Goal: Task Accomplishment & Management: Use online tool/utility

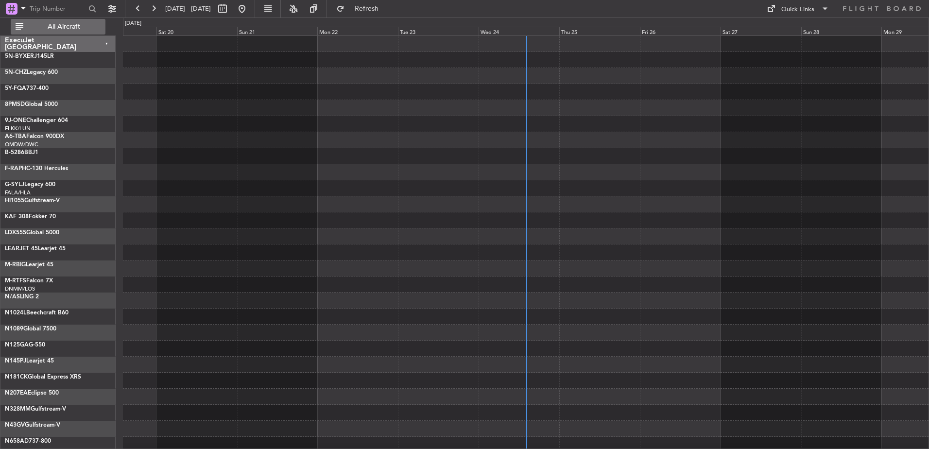
click at [70, 28] on span "All Aircraft" at bounding box center [63, 26] width 77 height 7
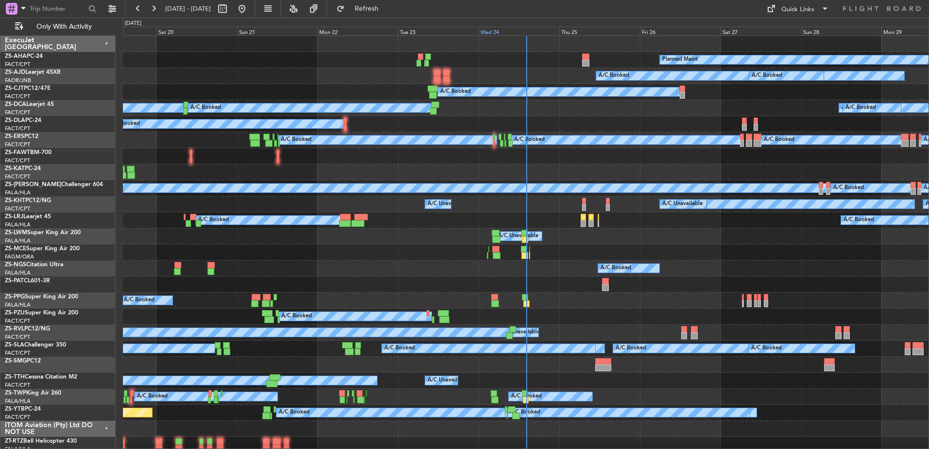
click at [493, 30] on div "Wed 24" at bounding box center [519, 31] width 81 height 9
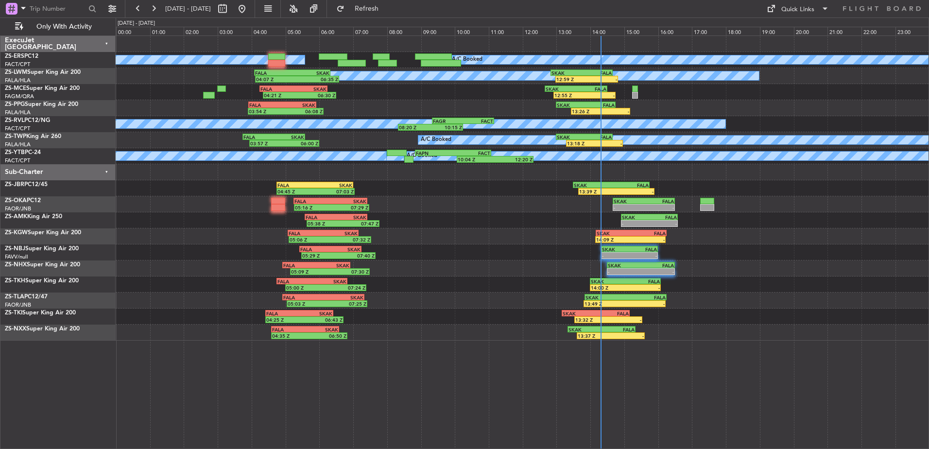
click at [107, 169] on div "Sub-Charter" at bounding box center [57, 172] width 115 height 16
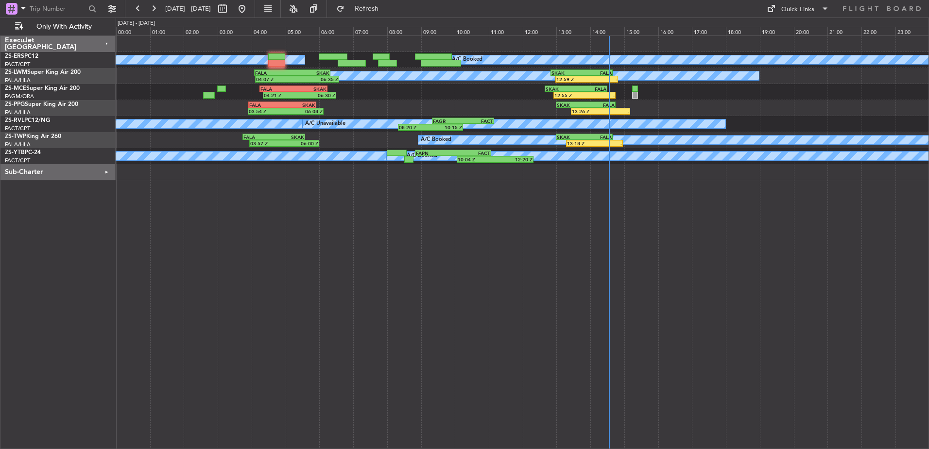
click at [105, 173] on div "Sub-Charter" at bounding box center [57, 172] width 115 height 16
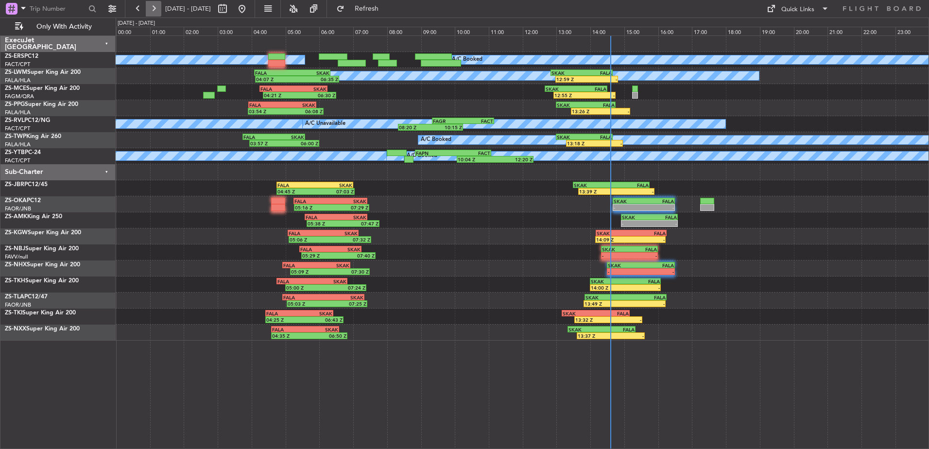
click at [155, 9] on button at bounding box center [154, 9] width 16 height 16
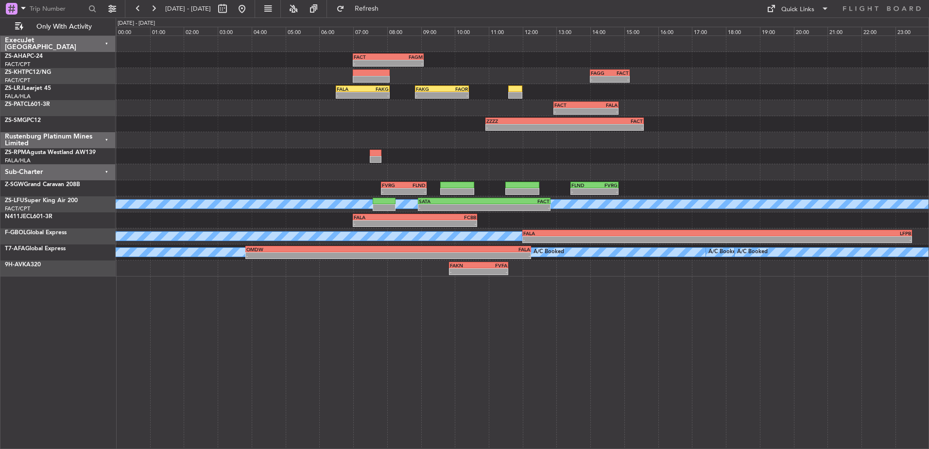
click at [106, 170] on div "Sub-Charter" at bounding box center [57, 172] width 115 height 16
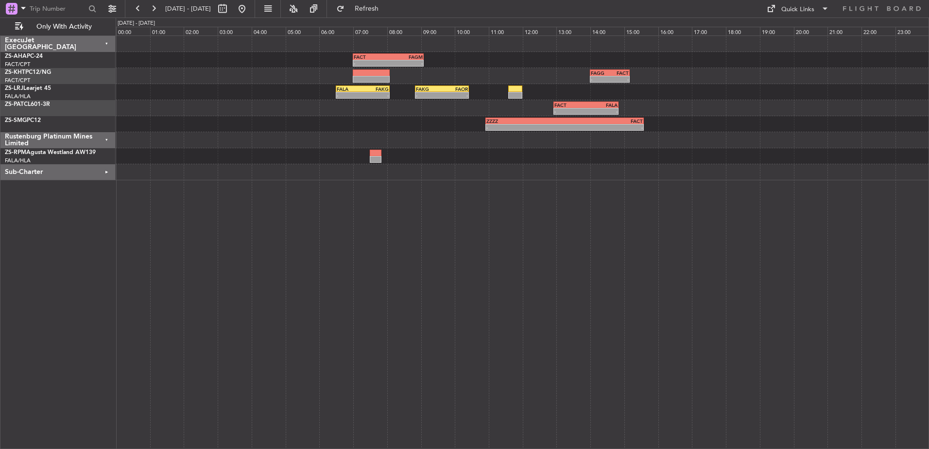
click at [105, 138] on div "Rustenburg Platinum Mines Limited" at bounding box center [57, 140] width 115 height 16
click at [136, 11] on button at bounding box center [138, 9] width 16 height 16
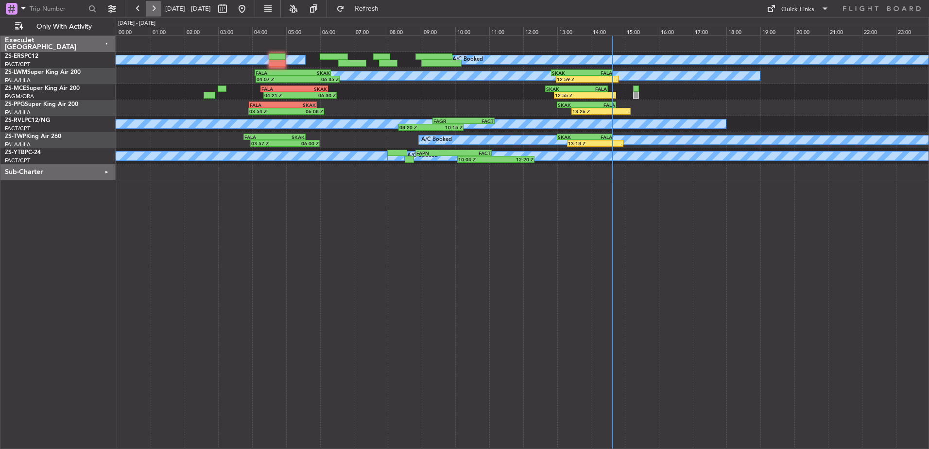
click at [153, 8] on button at bounding box center [154, 9] width 16 height 16
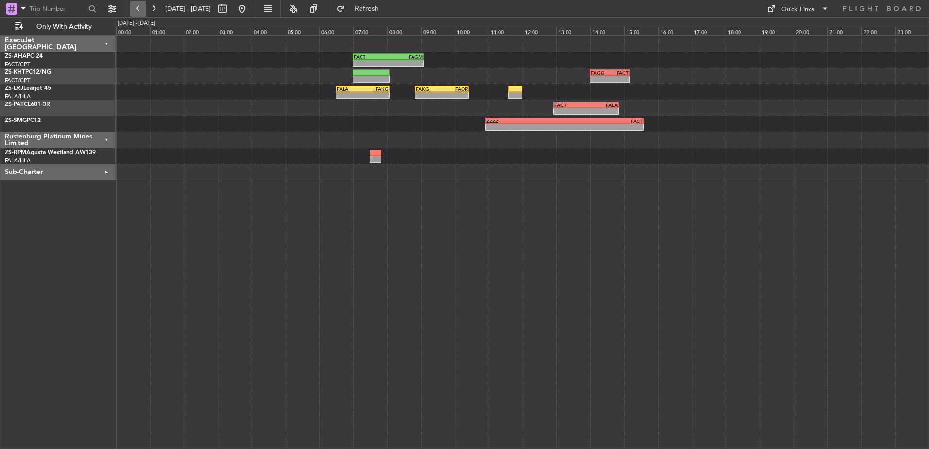
click at [140, 7] on button at bounding box center [138, 9] width 16 height 16
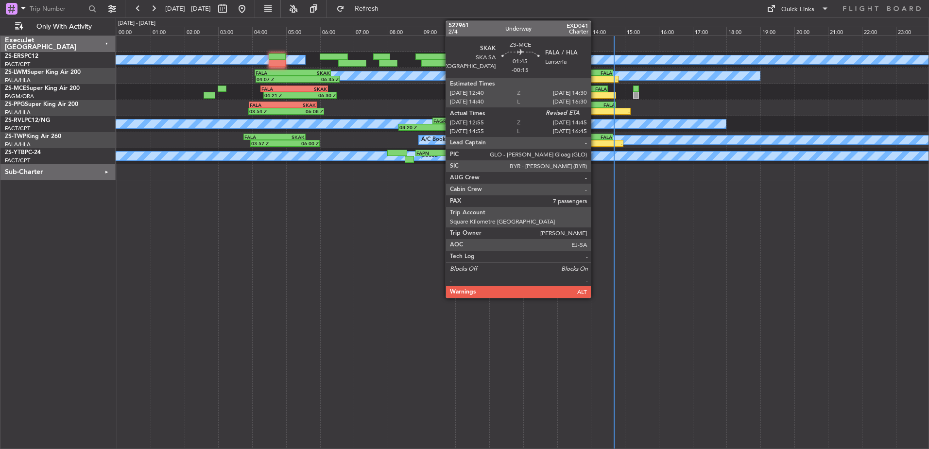
click at [595, 93] on div "-" at bounding box center [600, 95] width 30 height 6
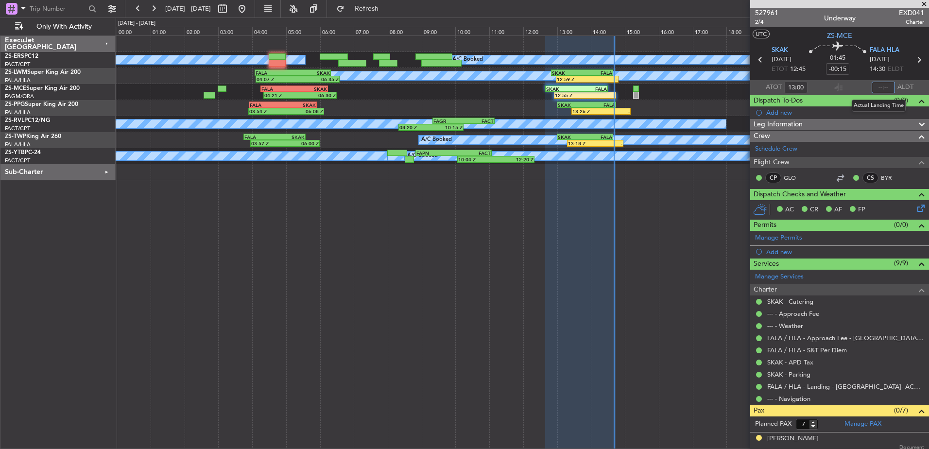
click at [884, 87] on input "text" at bounding box center [883, 88] width 23 height 12
type input "14:38"
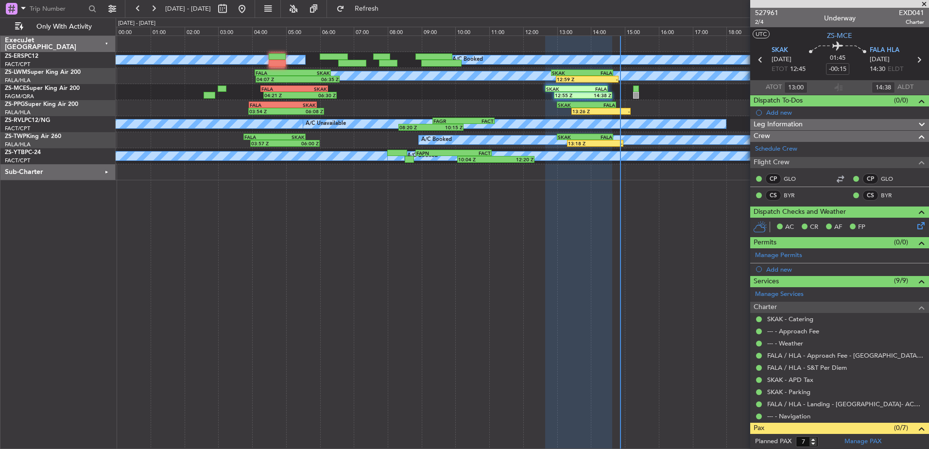
click at [923, 2] on span at bounding box center [925, 4] width 10 height 9
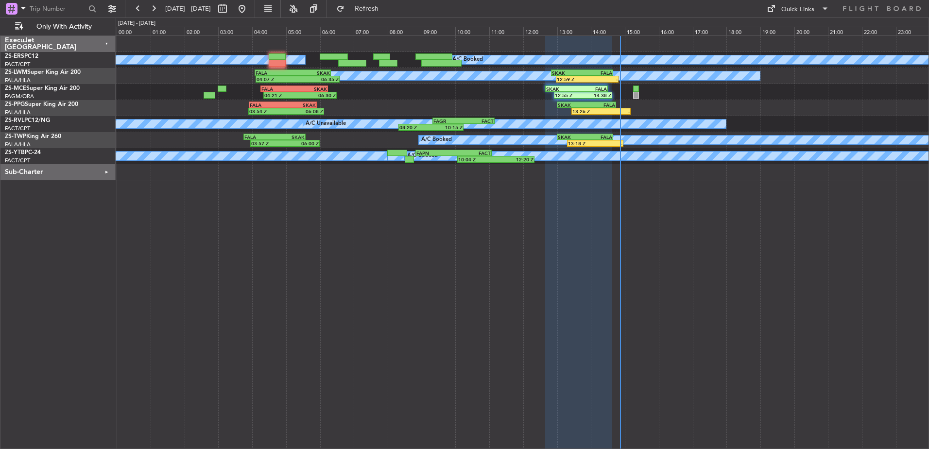
type input "0"
